Goal: Task Accomplishment & Management: Manage account settings

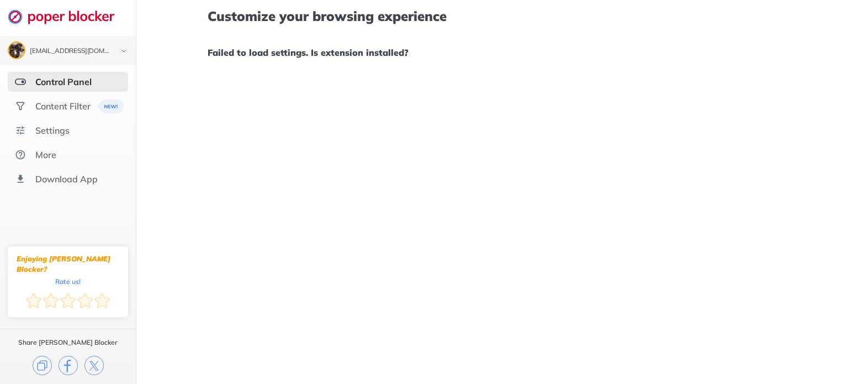
click at [52, 85] on div "Control Panel" at bounding box center [63, 81] width 56 height 11
click at [51, 107] on div "Content Filter" at bounding box center [62, 105] width 55 height 11
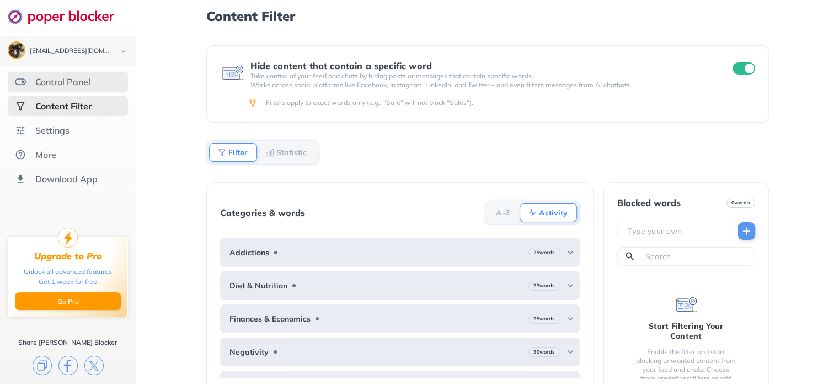
click at [66, 86] on div "Control Panel" at bounding box center [62, 81] width 55 height 11
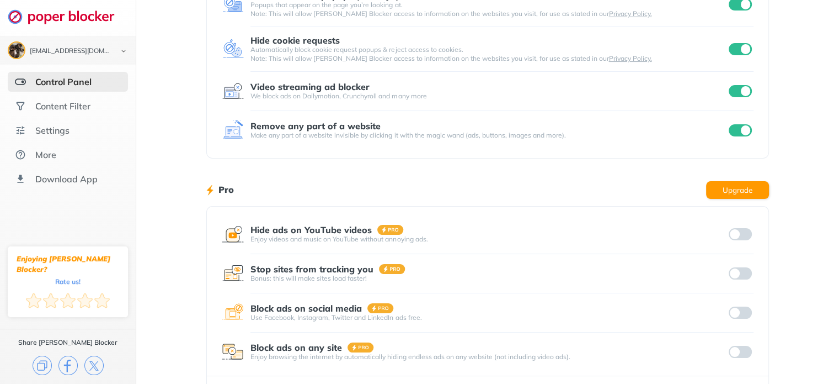
scroll to position [186, 0]
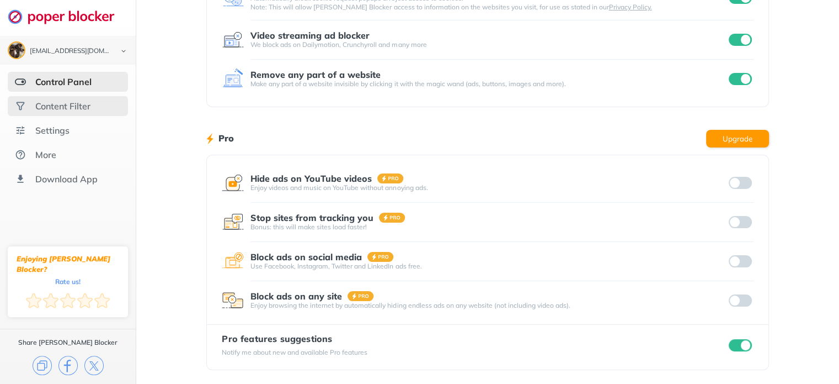
click at [84, 108] on div "Content Filter" at bounding box center [62, 105] width 55 height 11
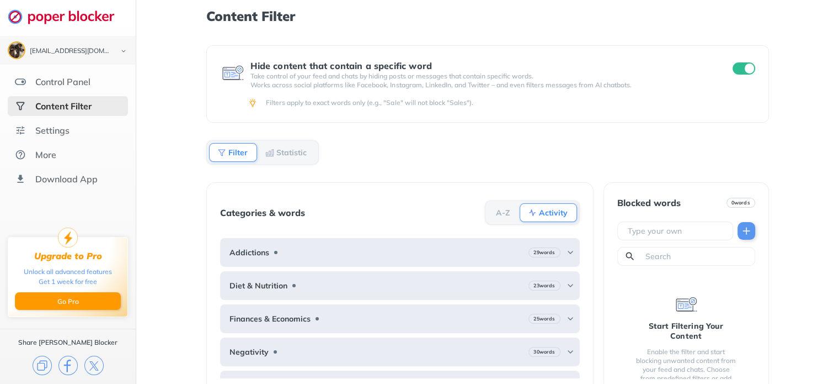
scroll to position [18, 0]
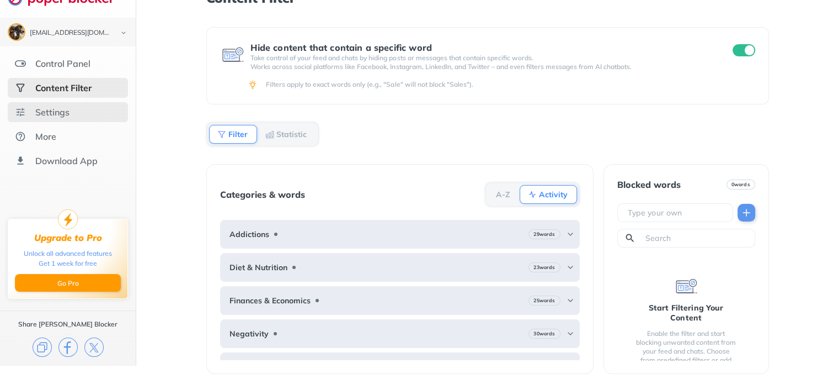
click at [84, 107] on div "Settings" at bounding box center [68, 112] width 120 height 20
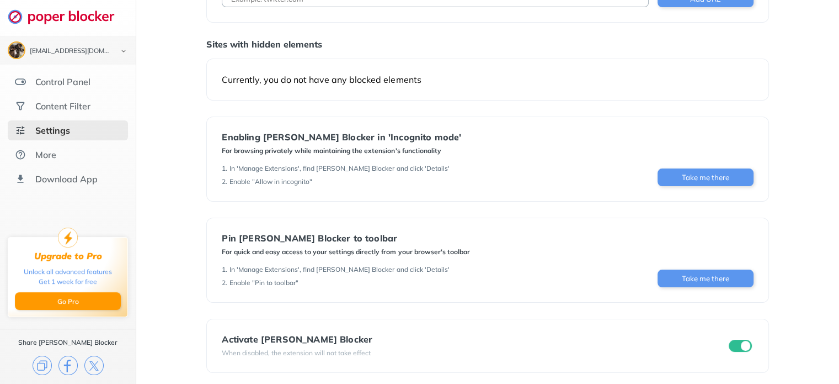
scroll to position [93, 0]
